Goal: Task Accomplishment & Management: Manage account settings

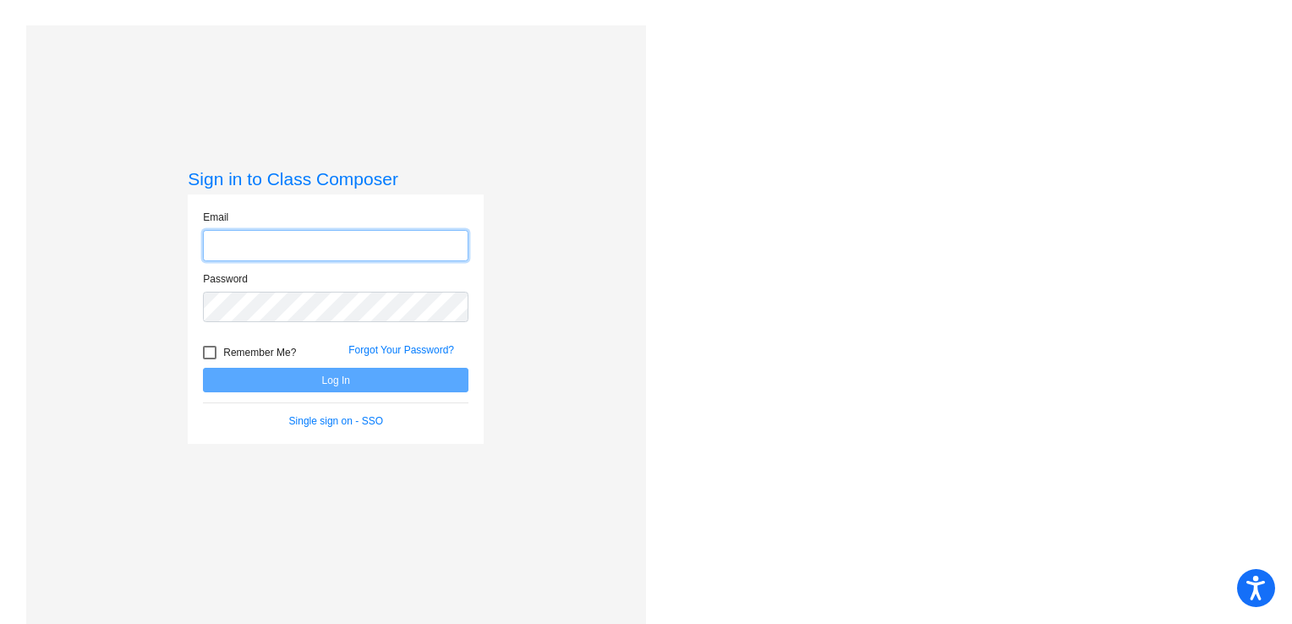
type input "[PERSON_NAME][EMAIL_ADDRESS][PERSON_NAME][DOMAIN_NAME]"
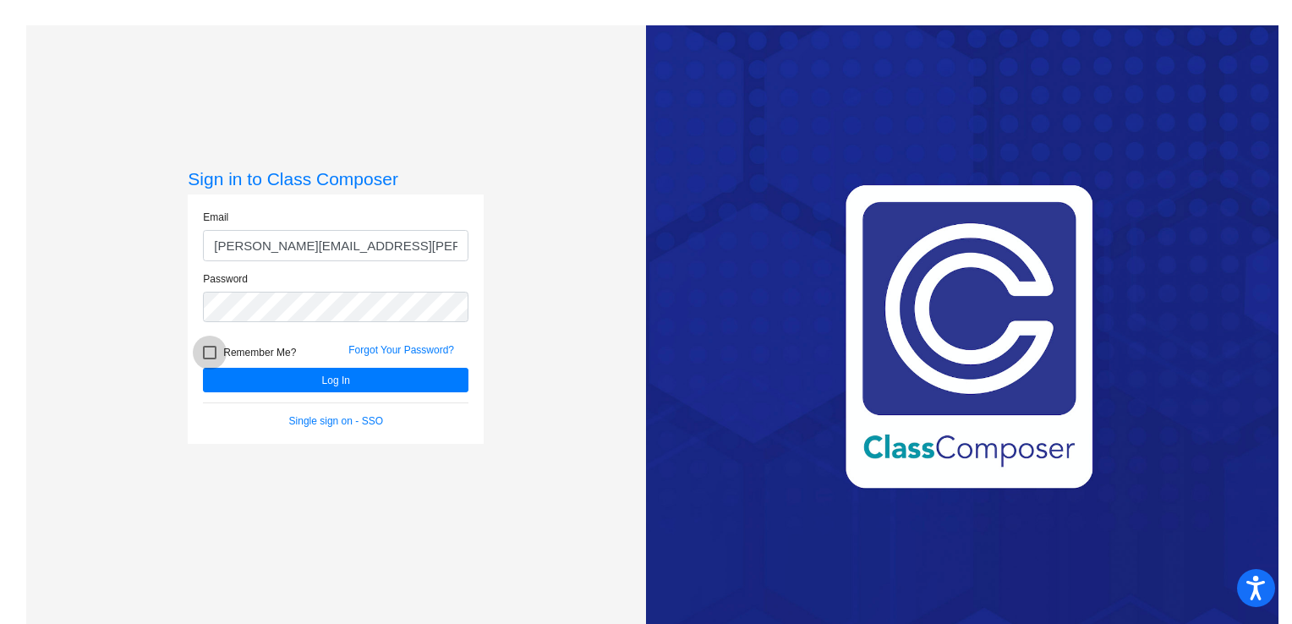
click at [208, 350] on div at bounding box center [210, 353] width 14 height 14
click at [209, 359] on input "Remember Me?" at bounding box center [209, 359] width 1 height 1
checkbox input "true"
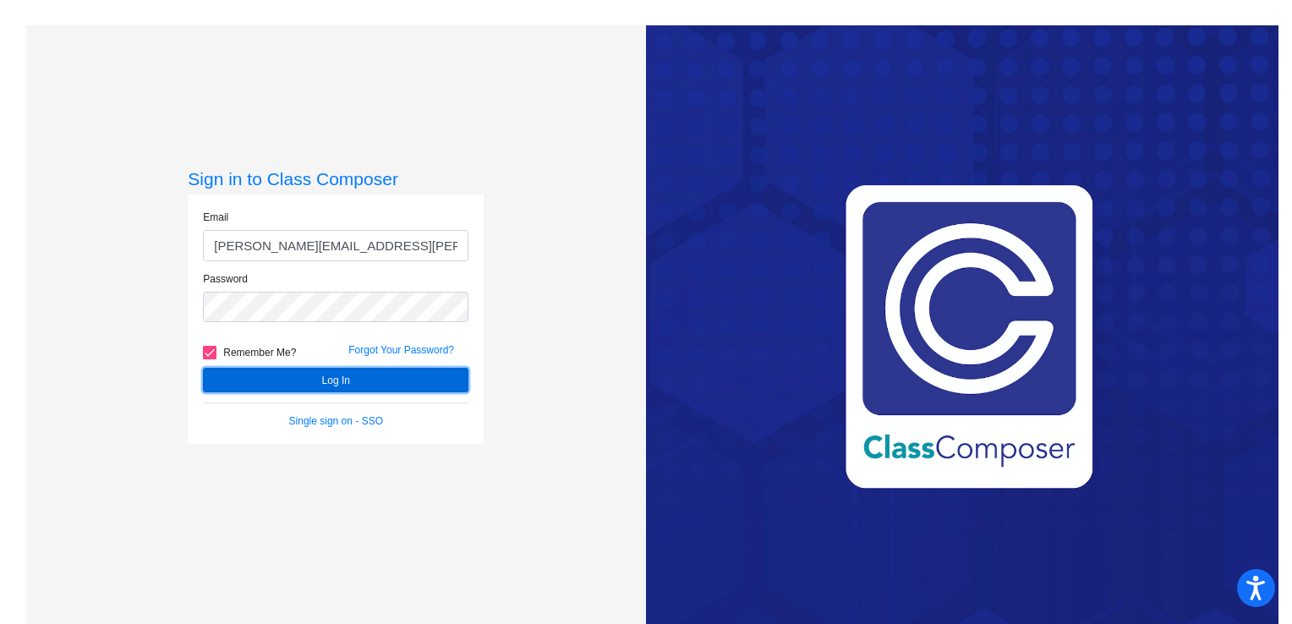
click at [318, 391] on button "Log In" at bounding box center [336, 380] width 266 height 25
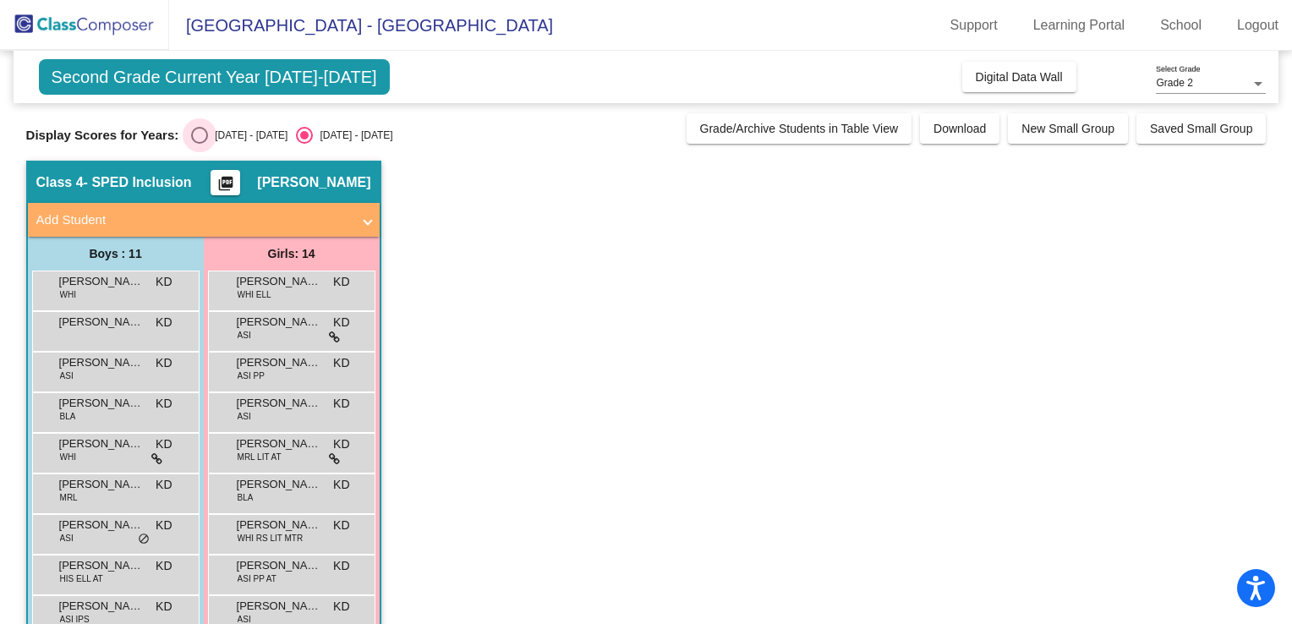
click at [191, 137] on div "Select an option" at bounding box center [199, 135] width 17 height 17
click at [199, 144] on input "[DATE] - [DATE]" at bounding box center [199, 144] width 1 height 1
radio input "true"
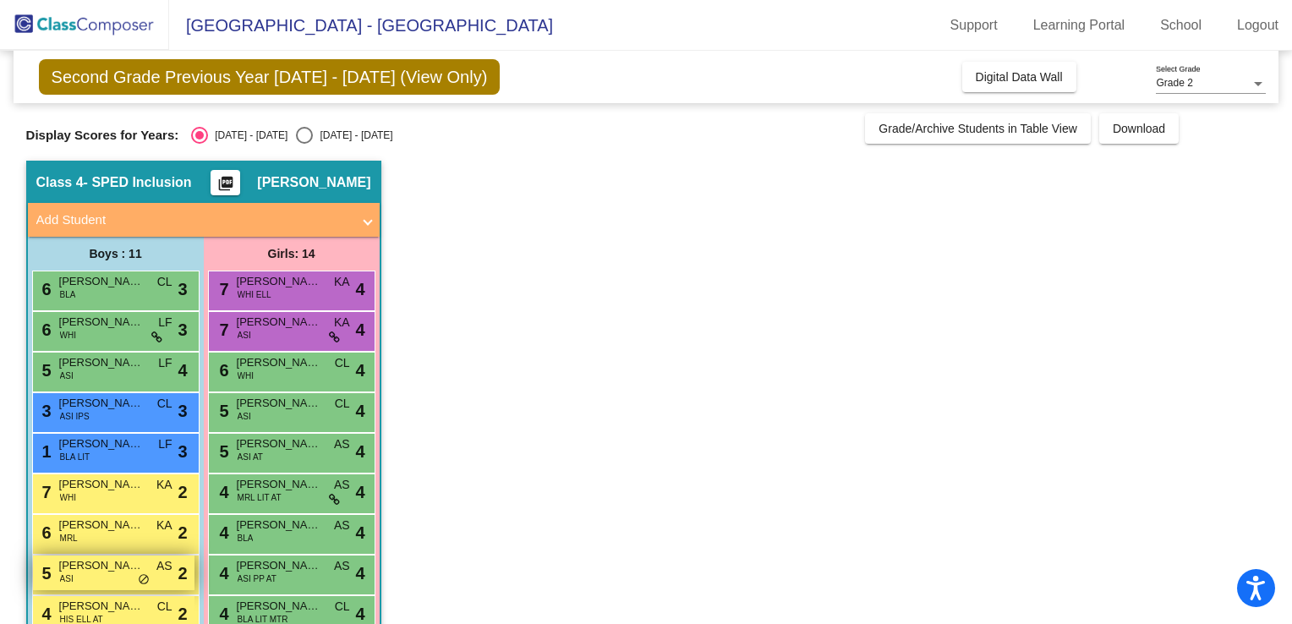
click at [100, 575] on div "5 [PERSON_NAME] ASI AS lock do_not_disturb_alt 2" at bounding box center [114, 573] width 162 height 35
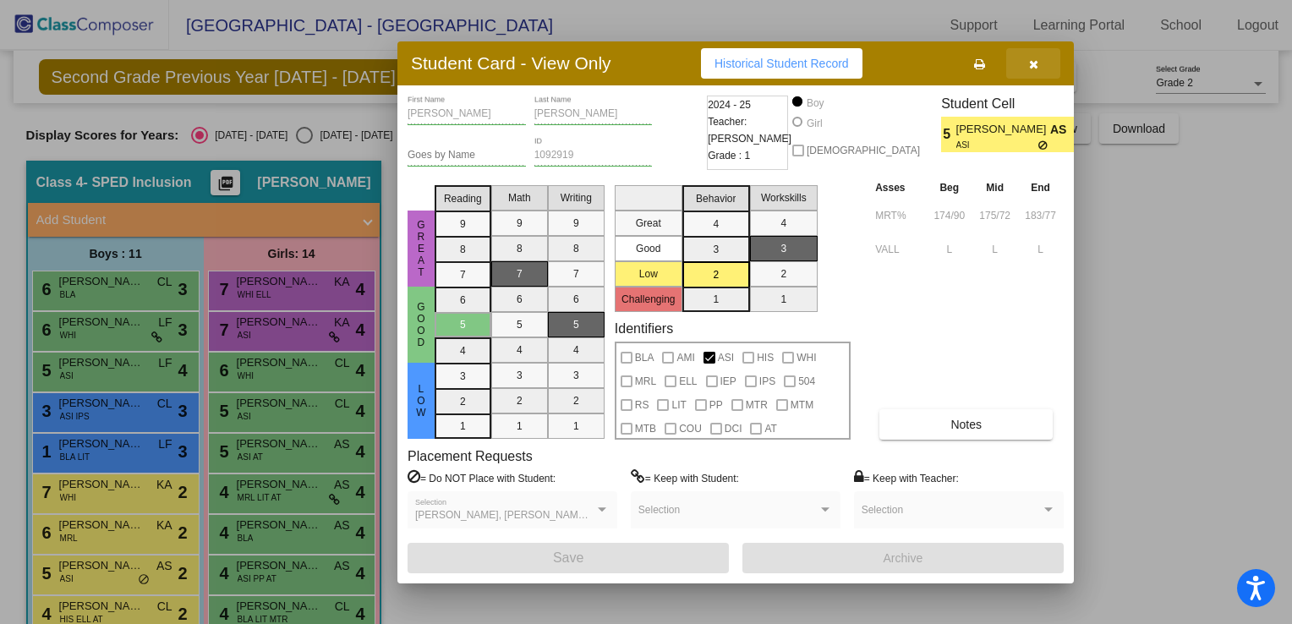
click at [1030, 63] on icon "button" at bounding box center [1033, 64] width 9 height 12
